Goal: Information Seeking & Learning: Learn about a topic

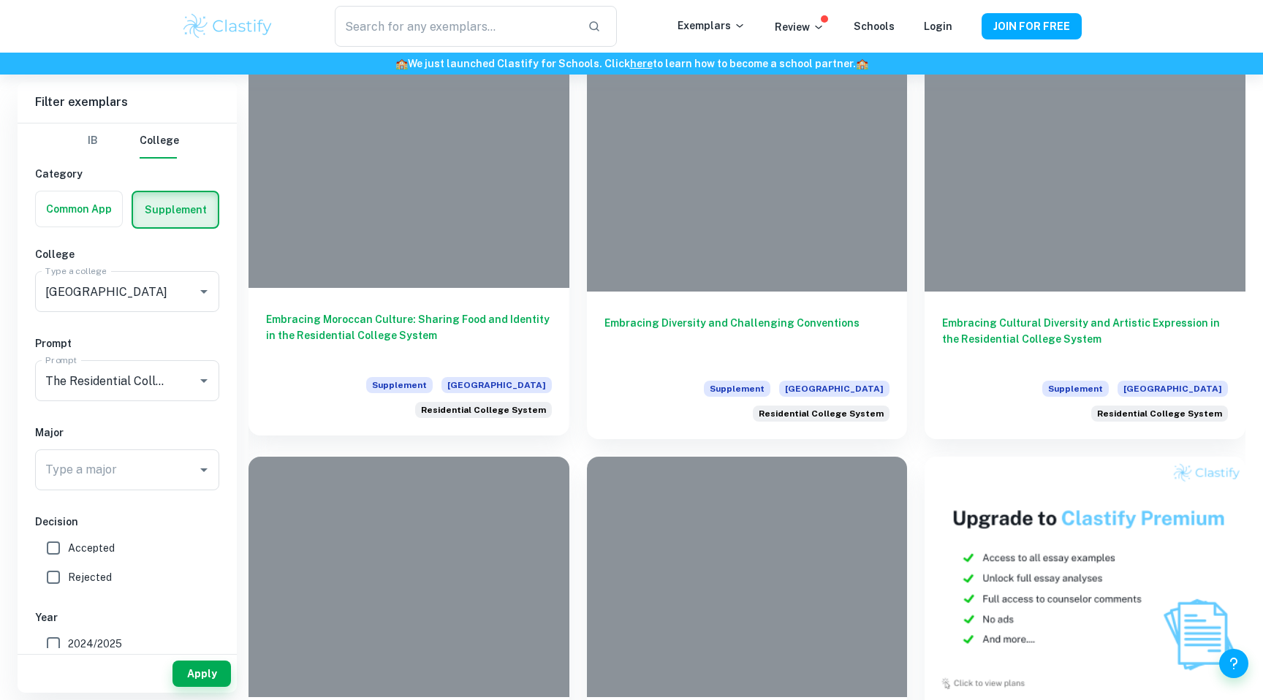
scroll to position [872, 0]
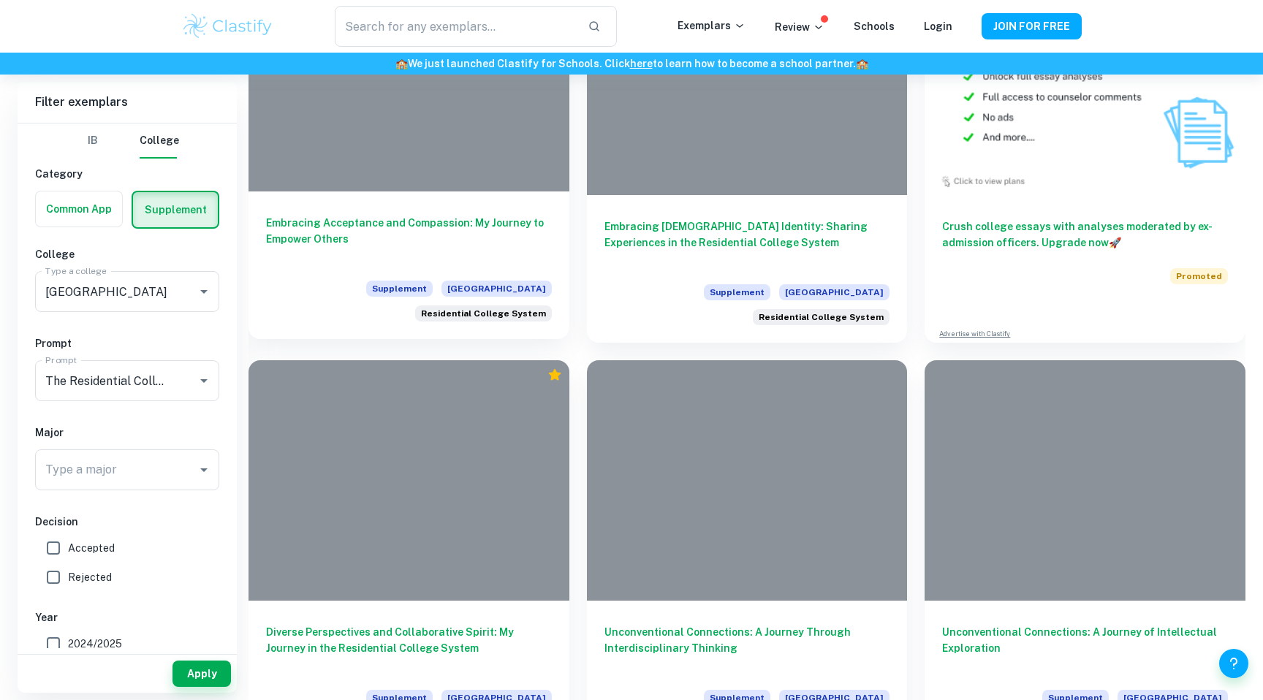
click at [333, 215] on h6 "Embracing Acceptance and Compassion: My Journey to Empower Others" at bounding box center [409, 239] width 286 height 48
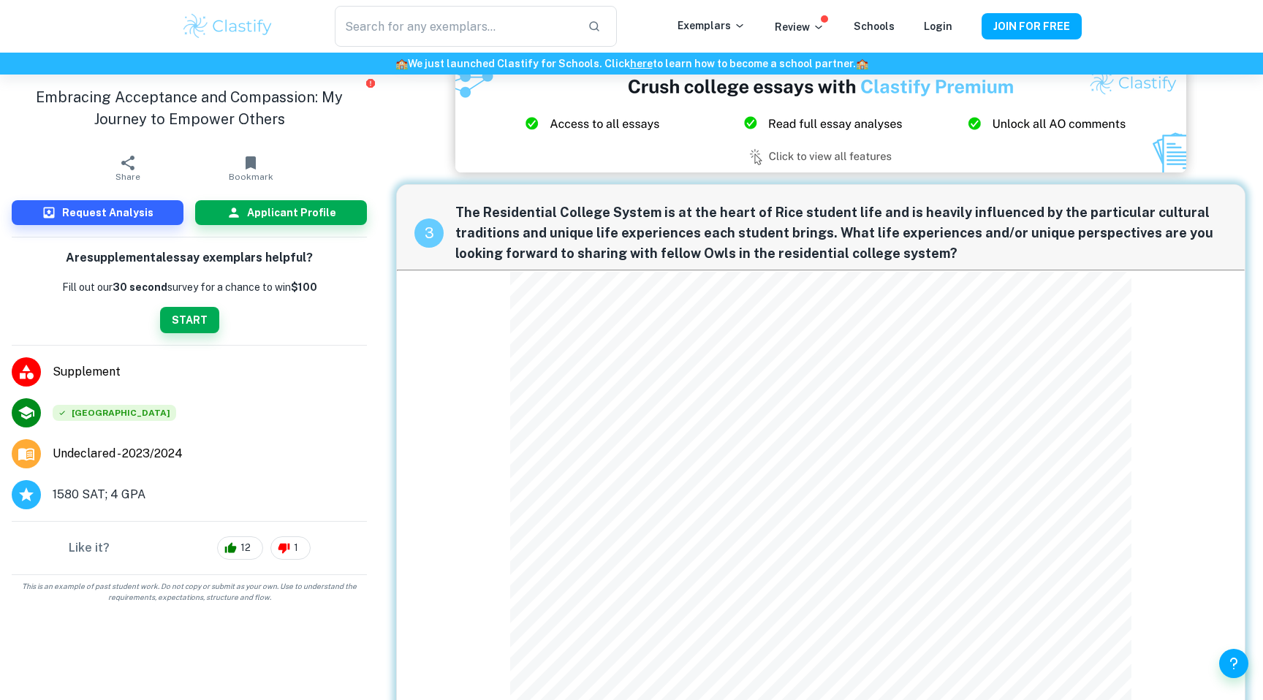
scroll to position [836, 0]
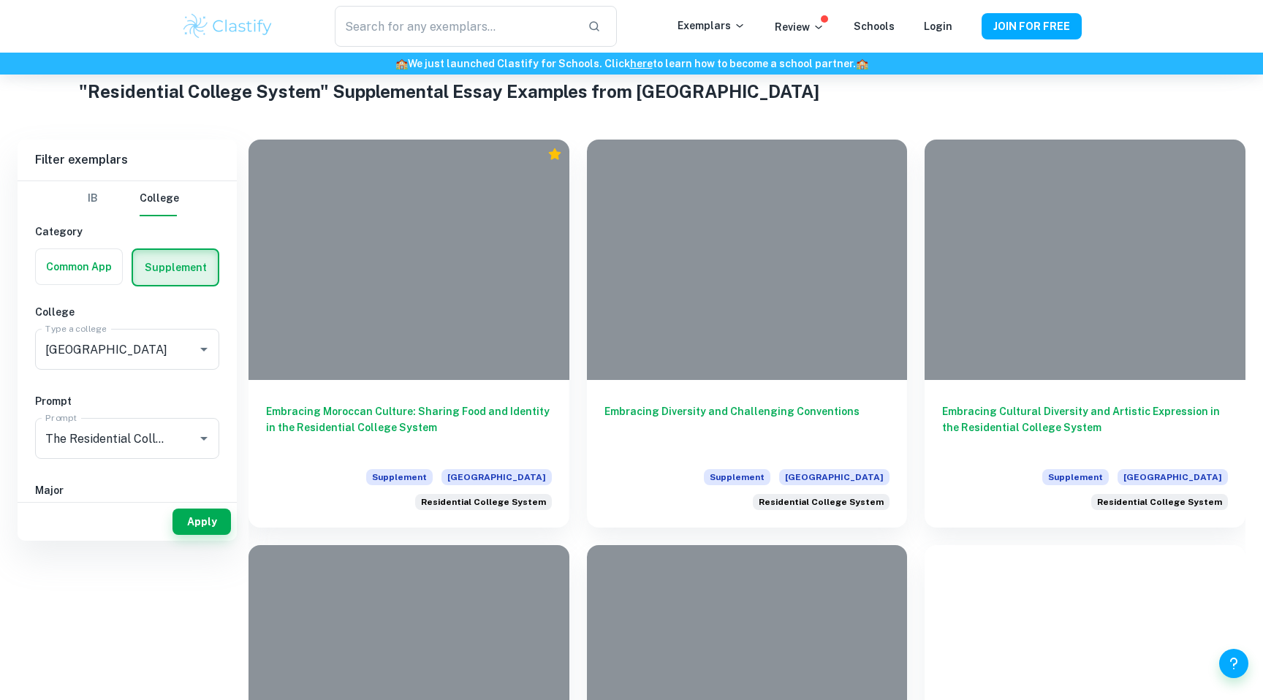
scroll to position [475, 0]
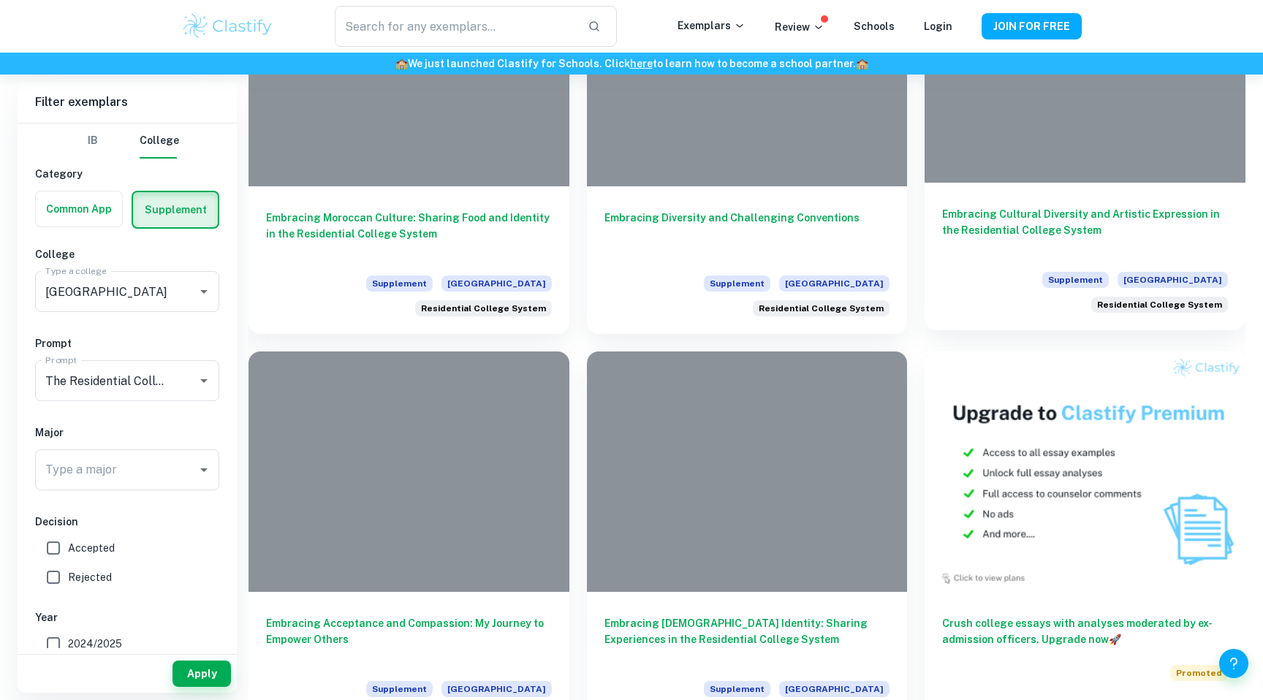
click at [1021, 233] on h6 "Embracing Cultural Diversity and Artistic Expression in the Residential College…" at bounding box center [1085, 230] width 286 height 48
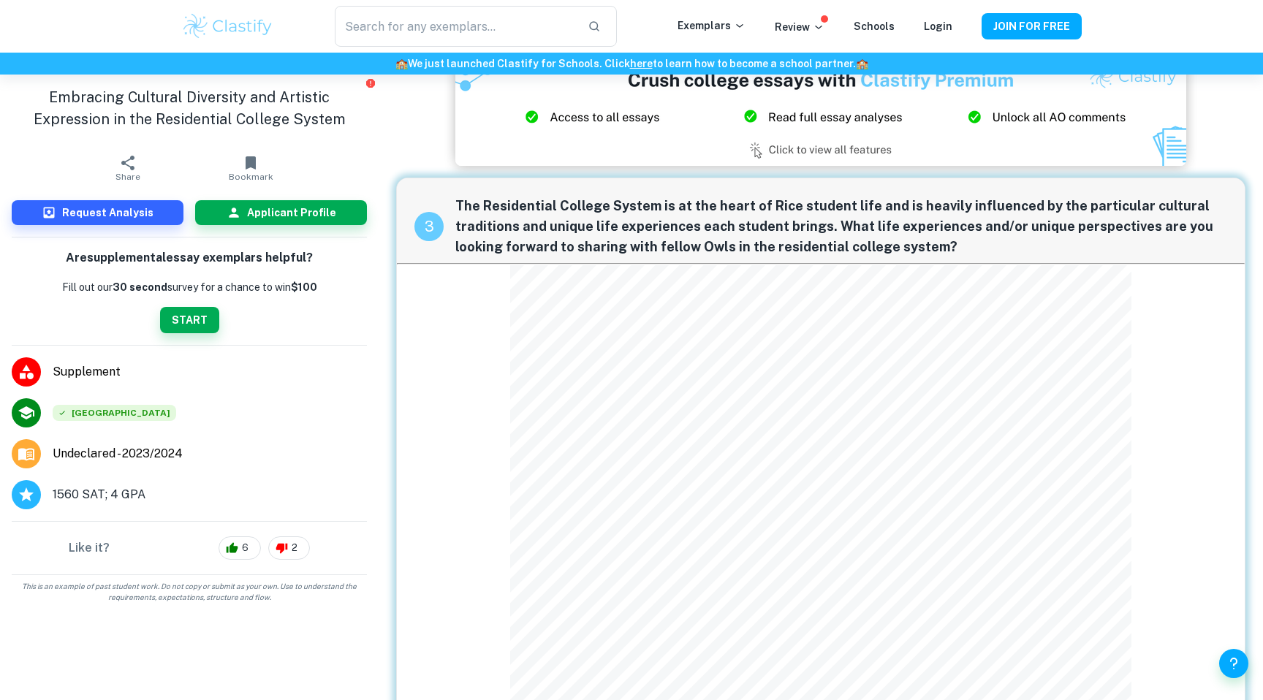
scroll to position [734, 0]
